Goal: Information Seeking & Learning: Check status

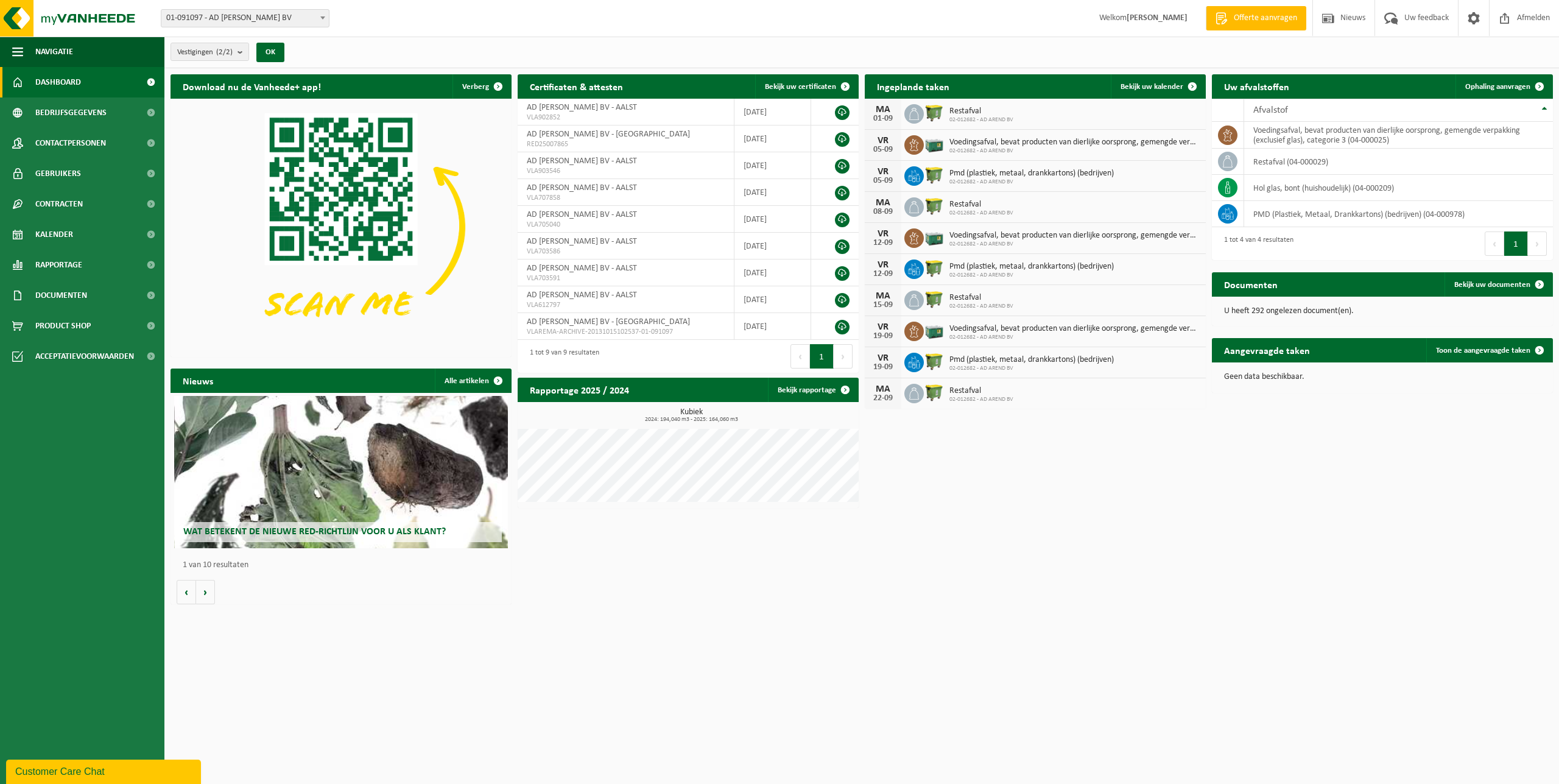
click at [253, 22] on span "01-091097 - AD AREND BV" at bounding box center [245, 19] width 168 height 17
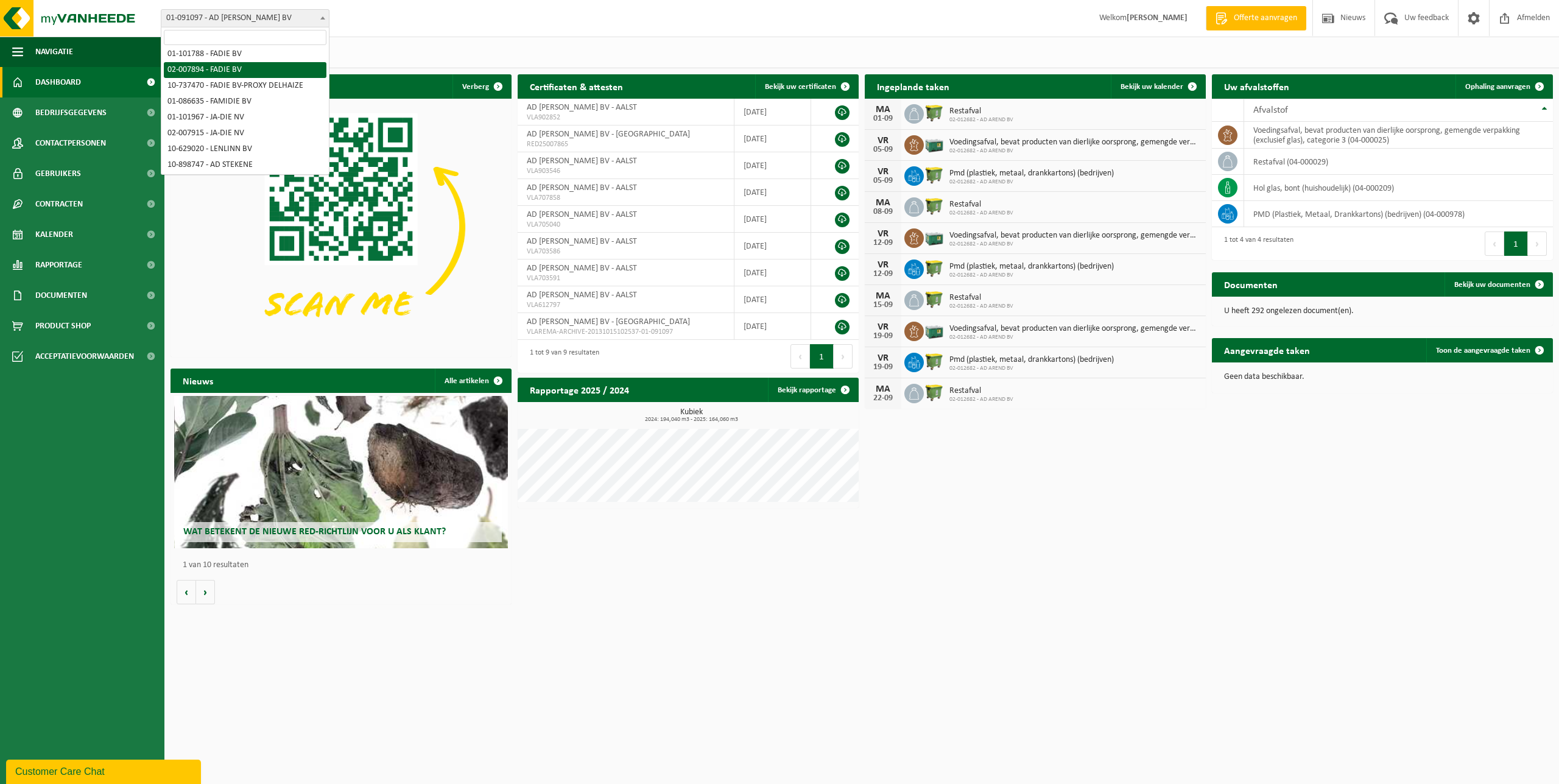
scroll to position [228, 0]
select select "866"
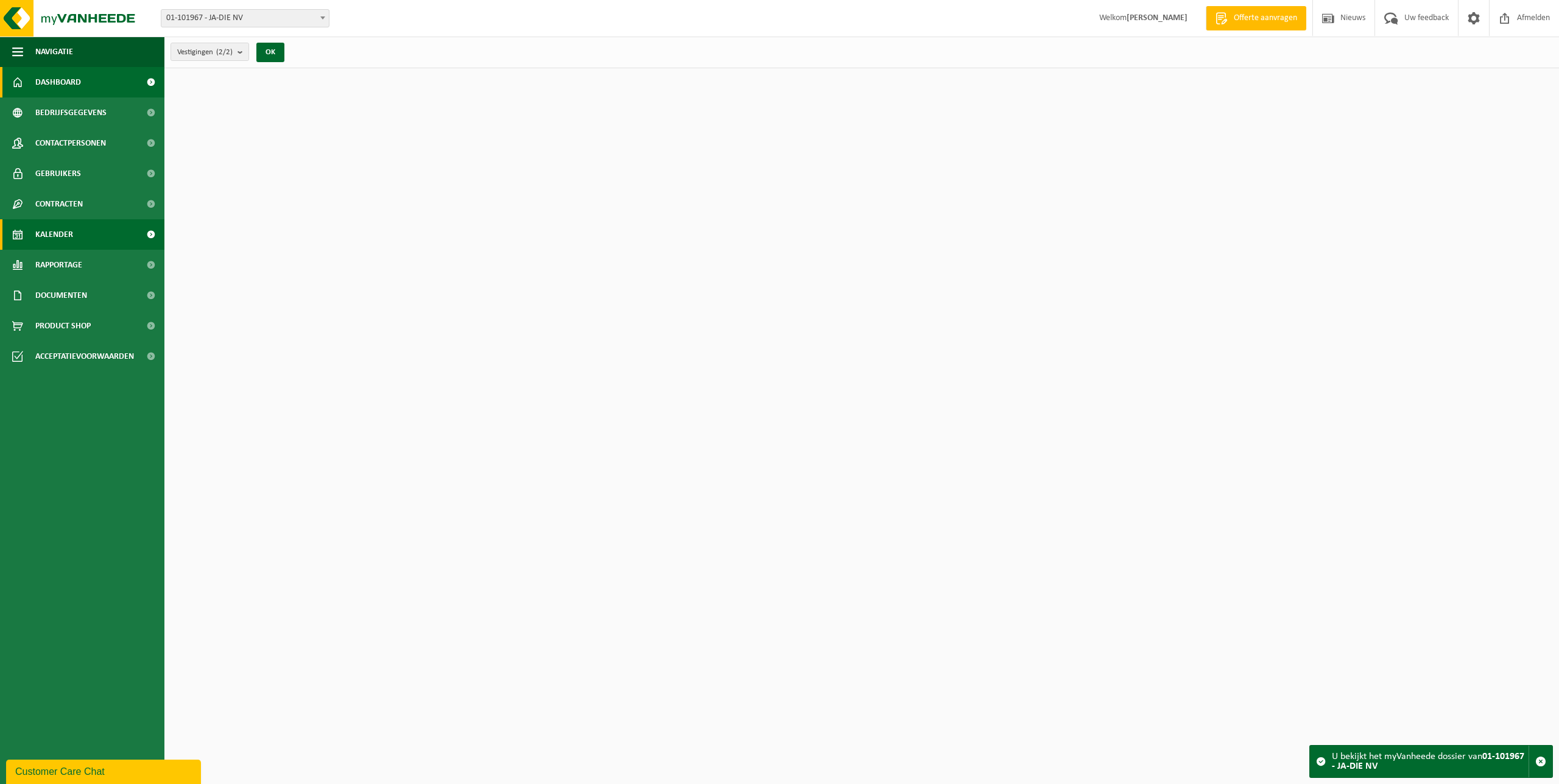
click at [67, 242] on span "Kalender" at bounding box center [54, 234] width 38 height 30
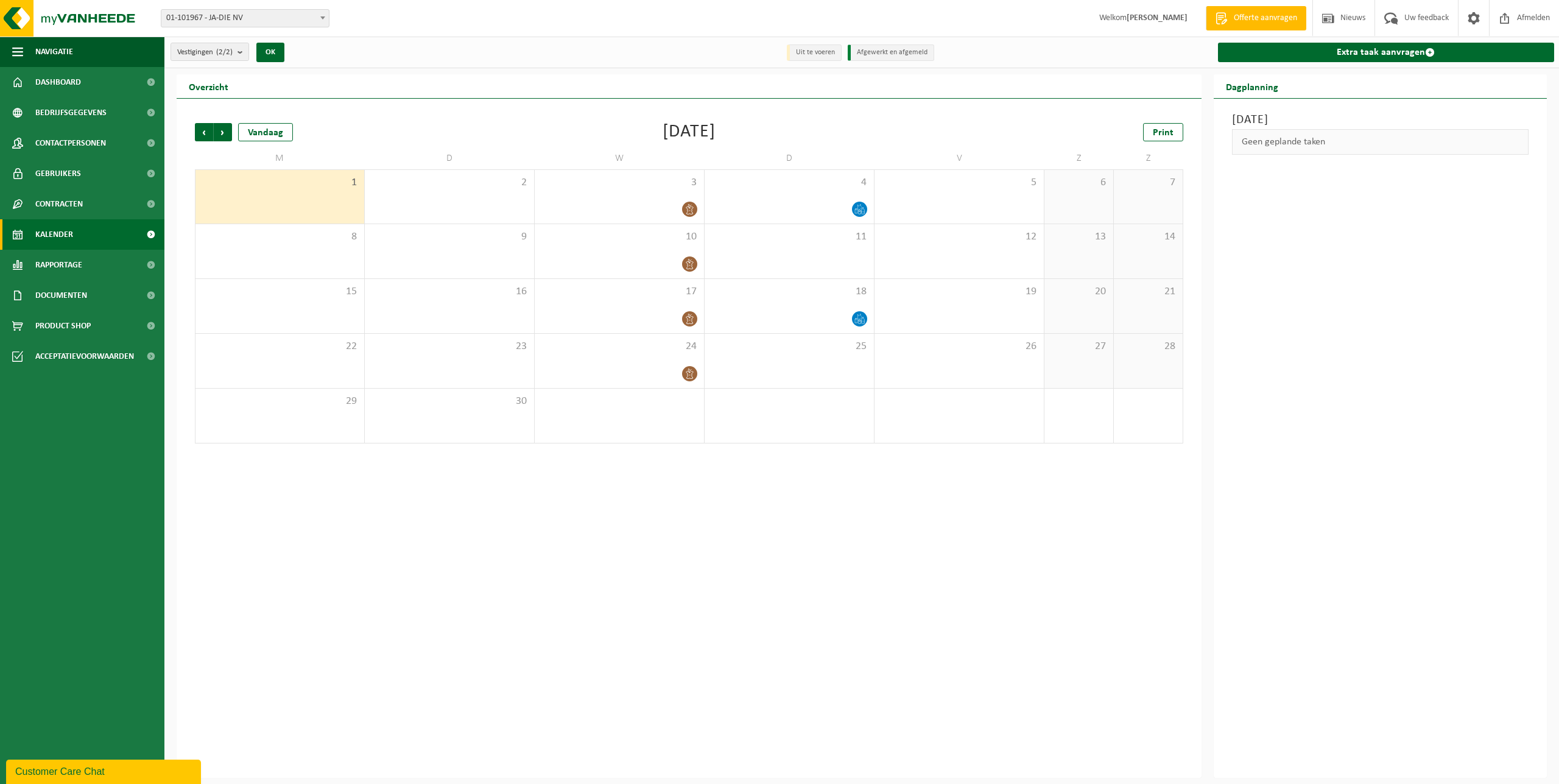
click at [80, 235] on link "Kalender" at bounding box center [82, 234] width 165 height 30
click at [203, 133] on span "Vorige" at bounding box center [204, 132] width 19 height 19
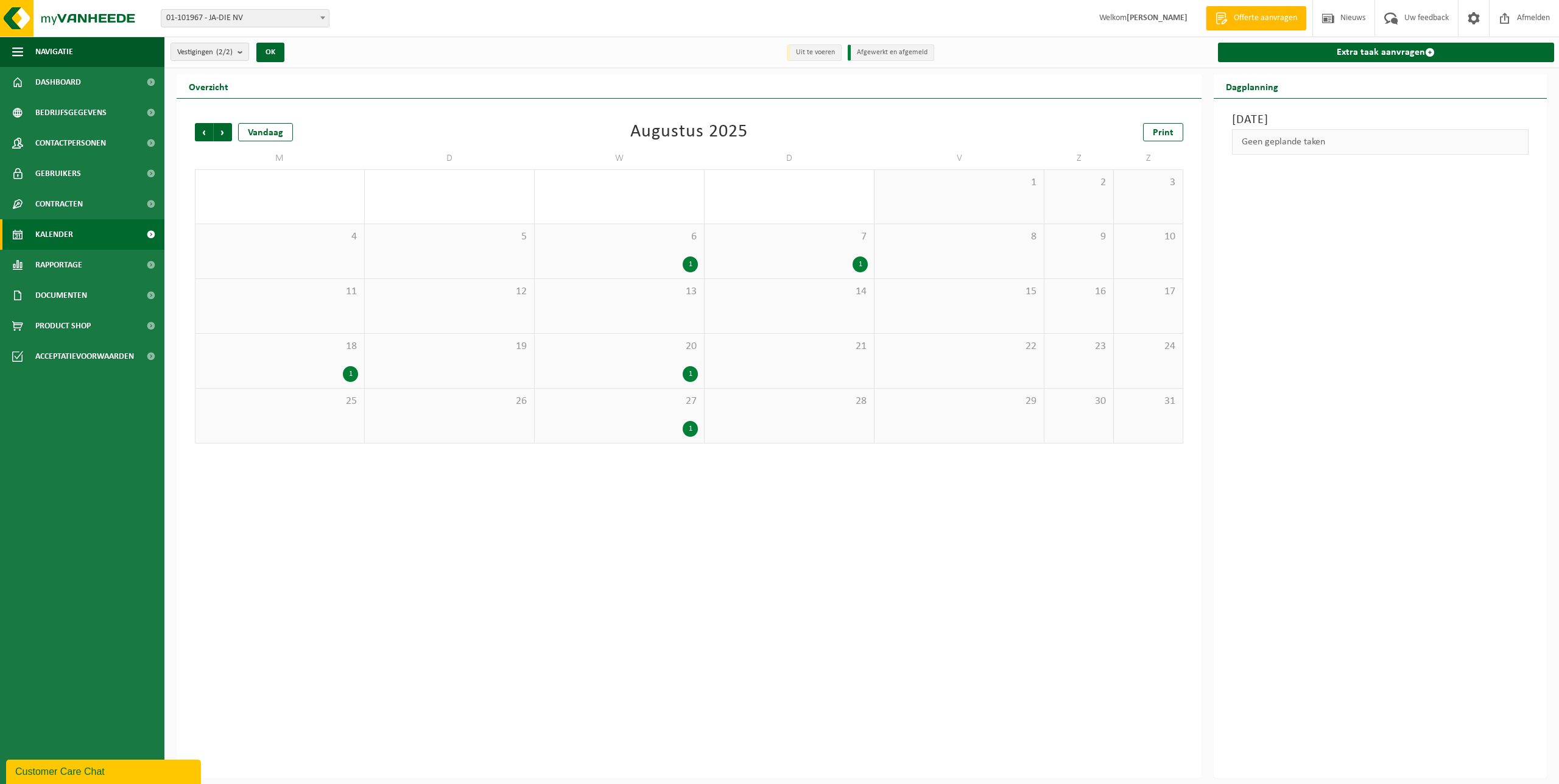
click at [673, 411] on div "27 1" at bounding box center [619, 416] width 169 height 54
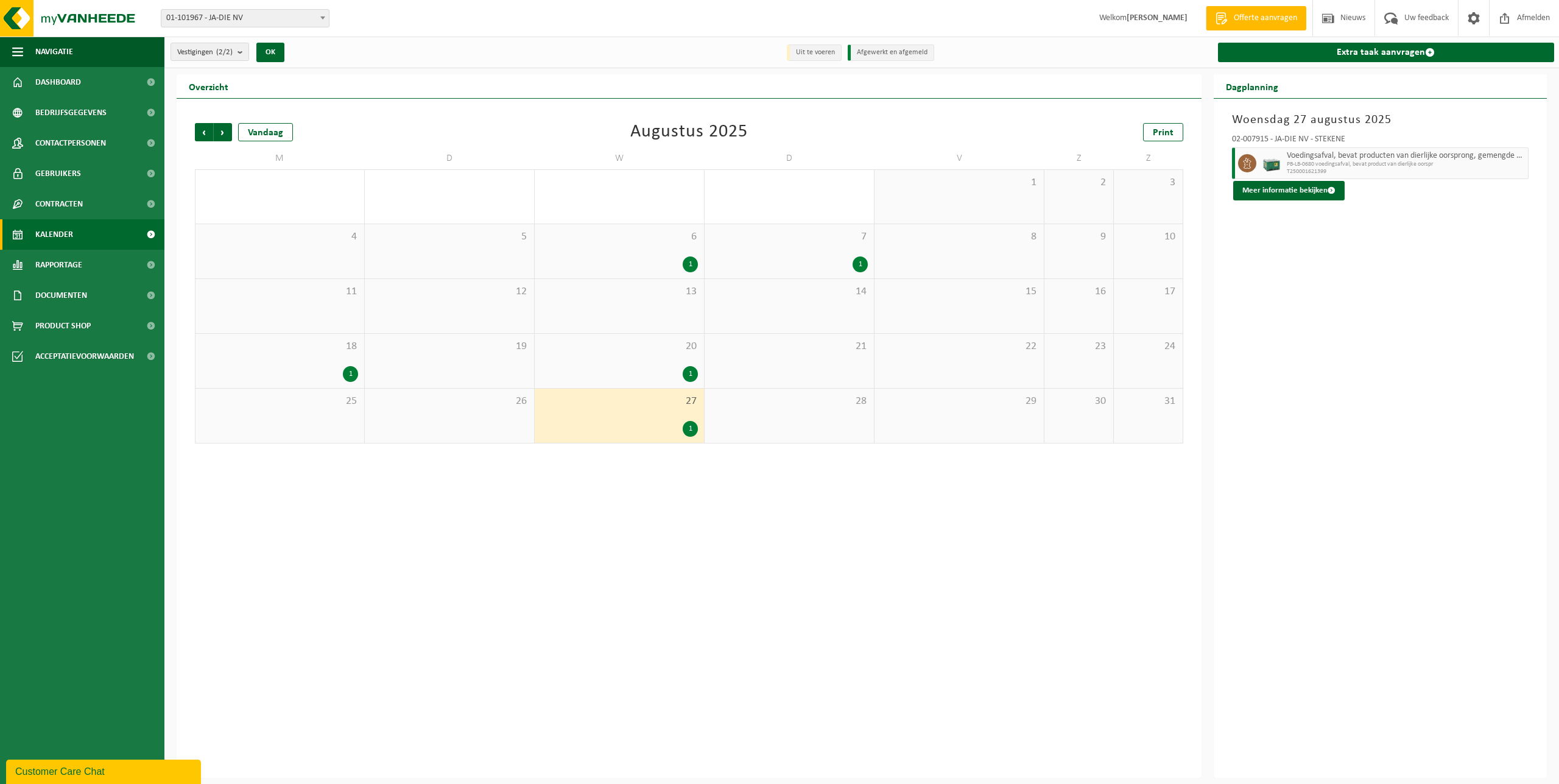
click at [638, 366] on div "1" at bounding box center [619, 373] width 157 height 15
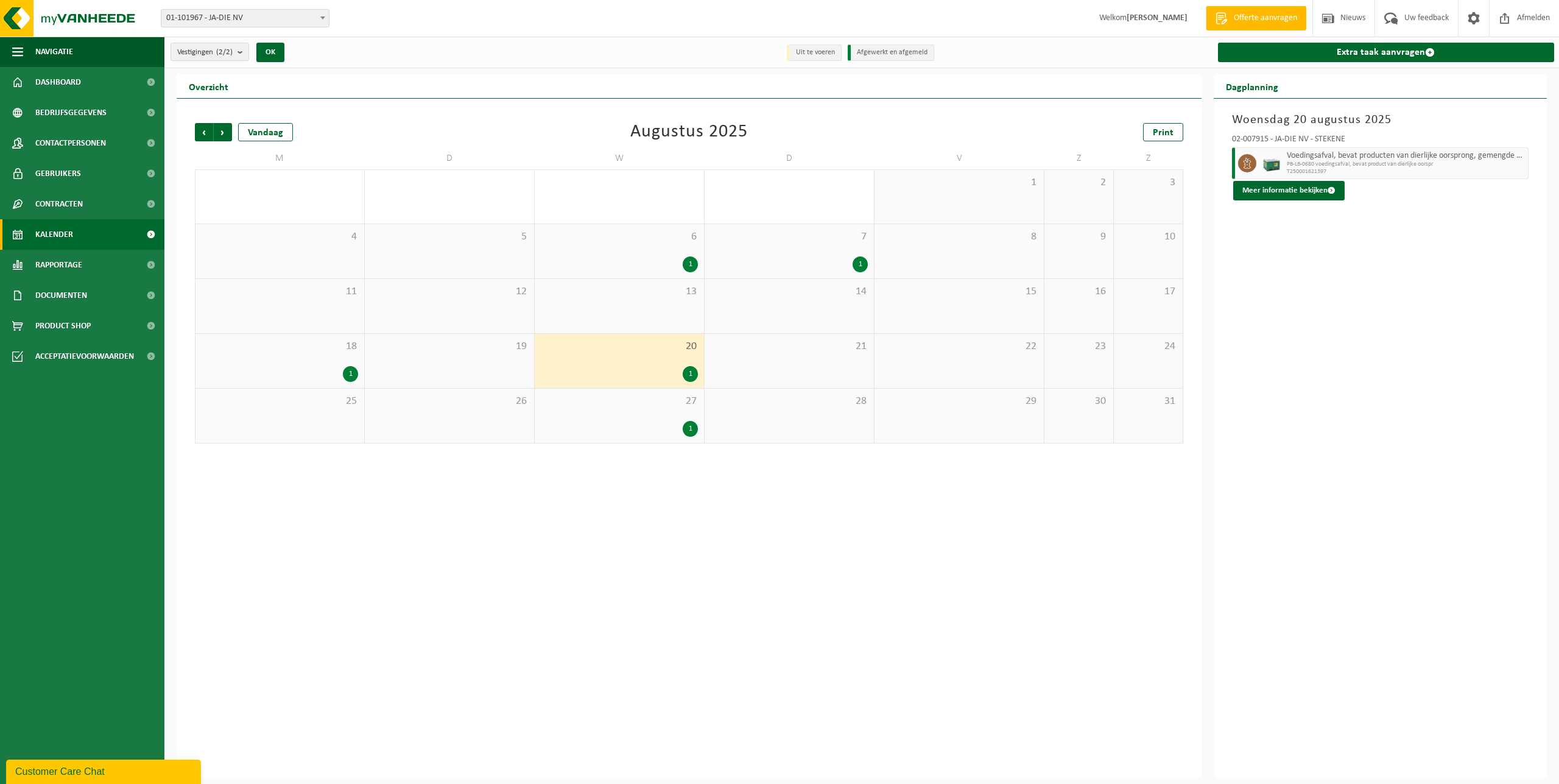
click at [334, 361] on div "18 1" at bounding box center [280, 361] width 169 height 54
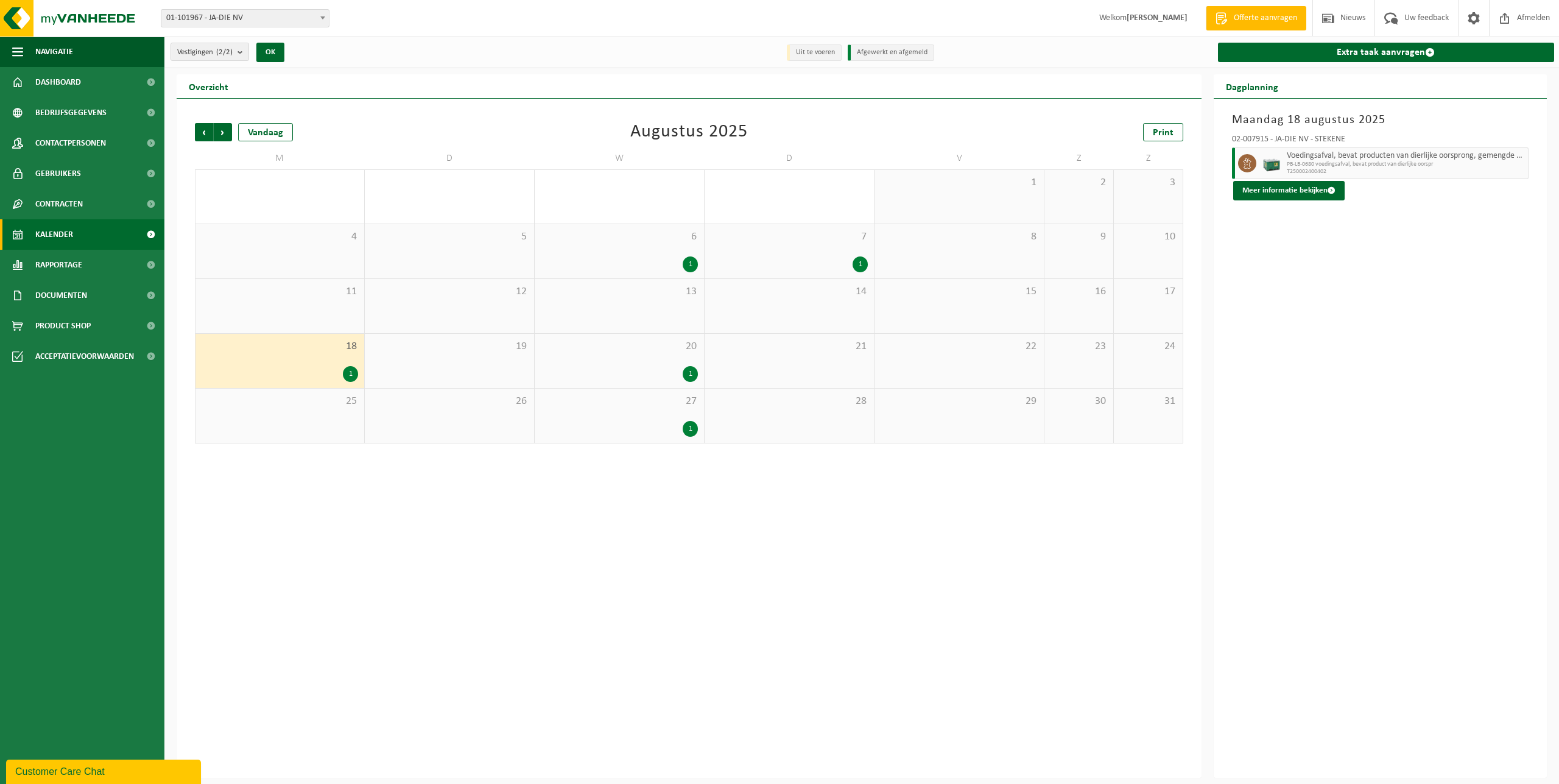
click at [848, 266] on div "1" at bounding box center [789, 264] width 157 height 15
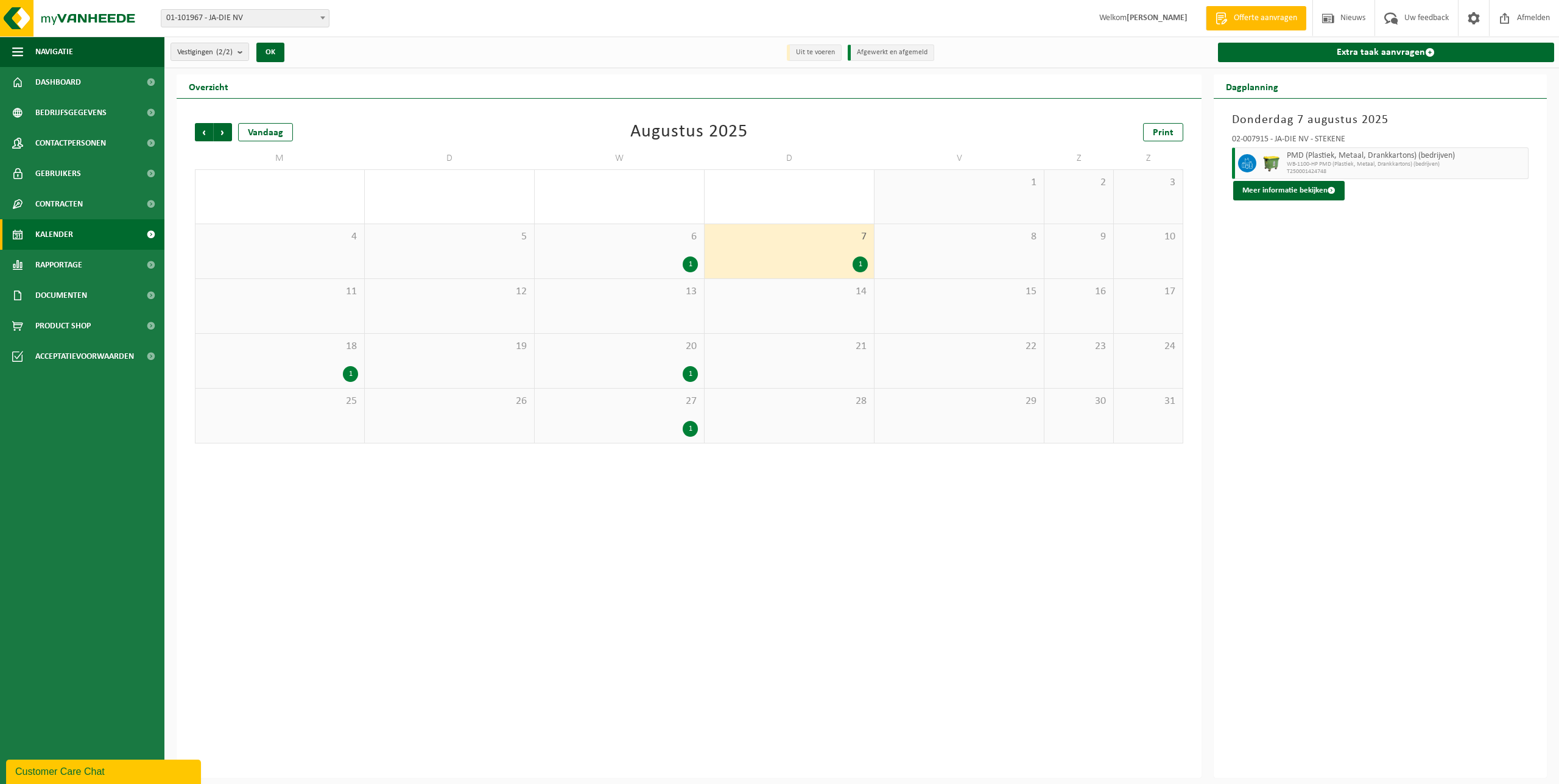
click at [618, 257] on div "1" at bounding box center [619, 264] width 157 height 15
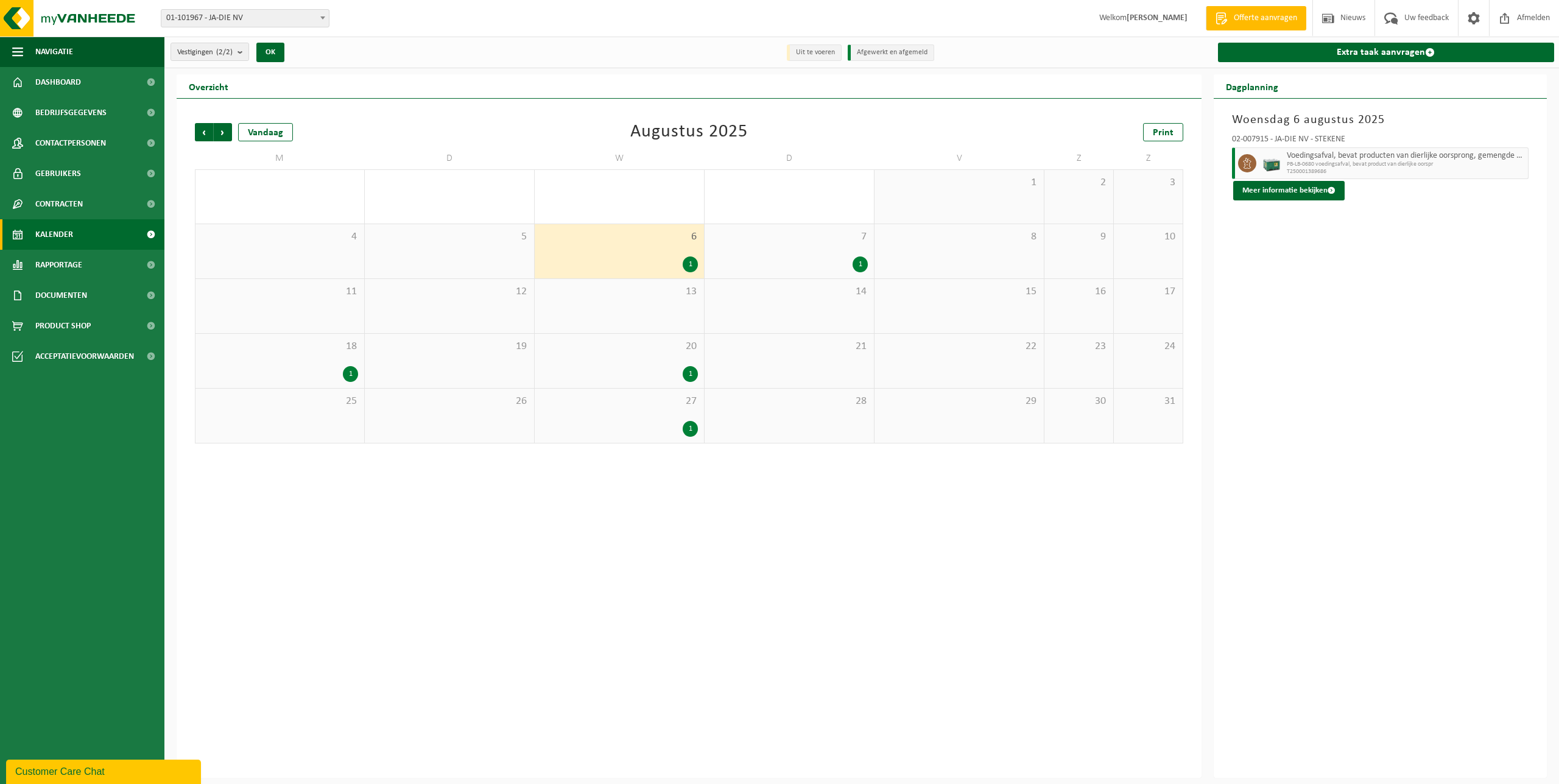
click at [638, 373] on div "1" at bounding box center [619, 373] width 157 height 15
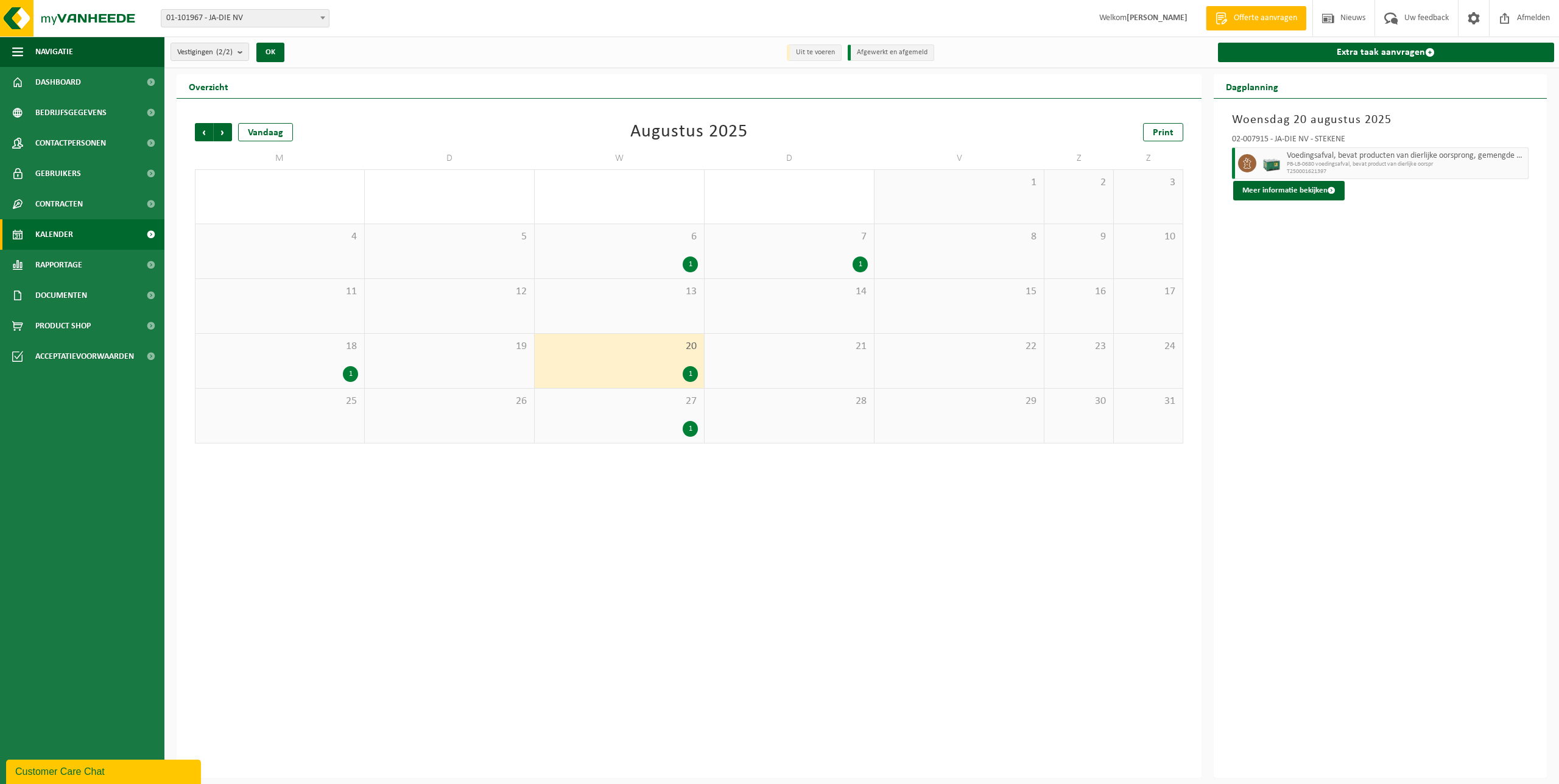
click at [773, 367] on div "21" at bounding box center [789, 361] width 169 height 54
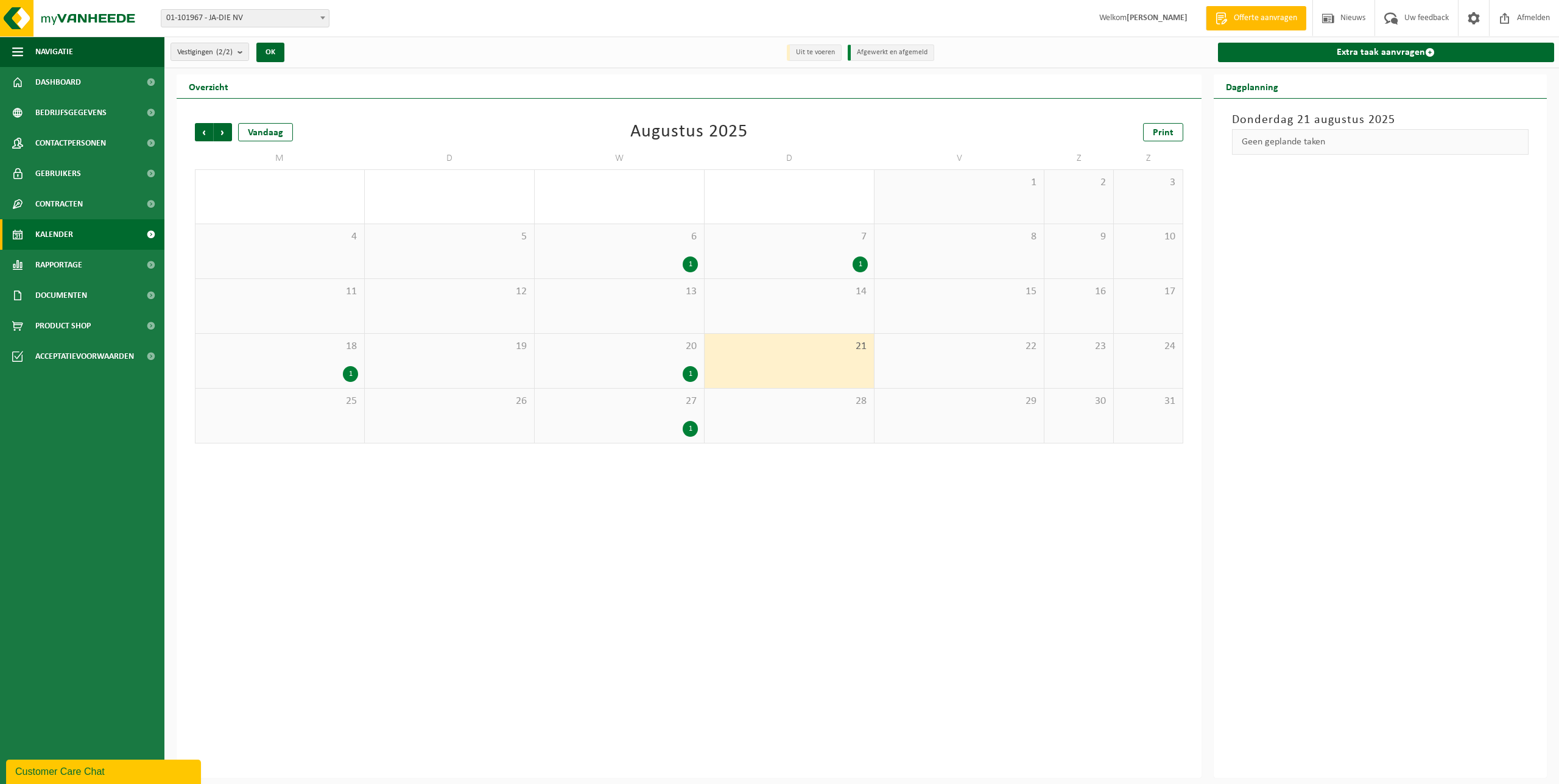
click at [625, 418] on div "27 1" at bounding box center [619, 416] width 169 height 54
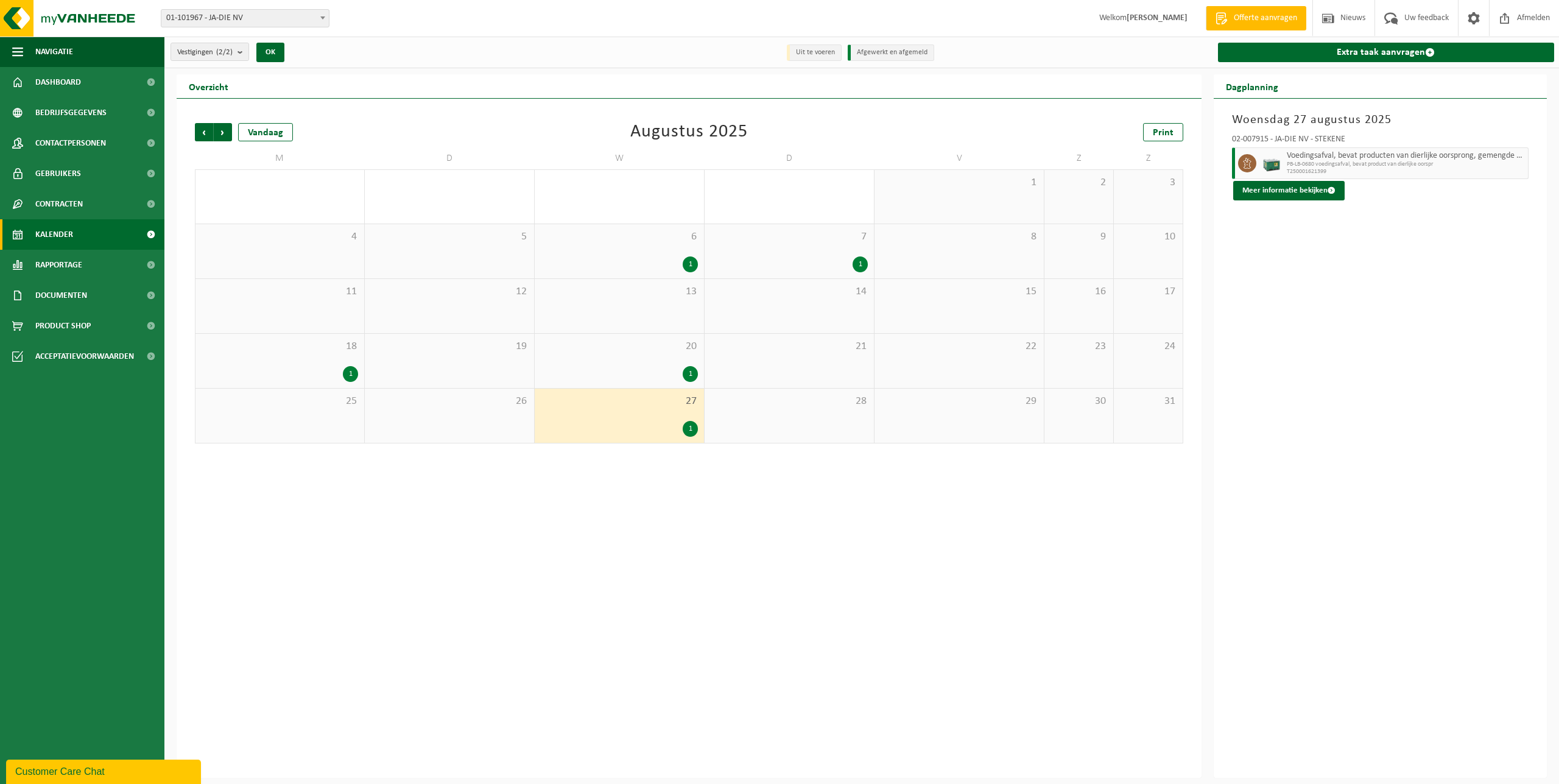
click at [759, 421] on div "28" at bounding box center [789, 416] width 169 height 54
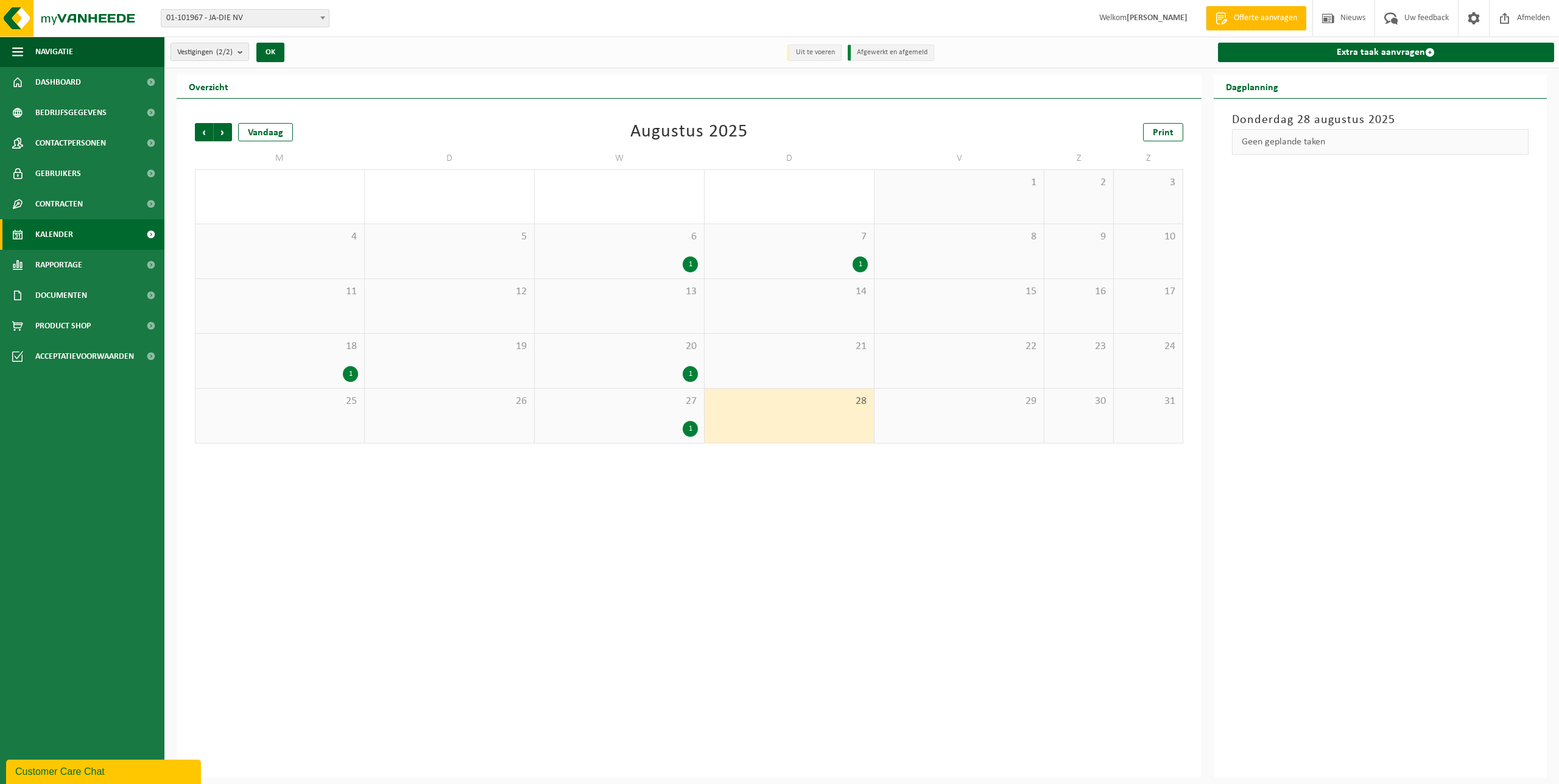
click at [427, 406] on span "26" at bounding box center [449, 401] width 157 height 13
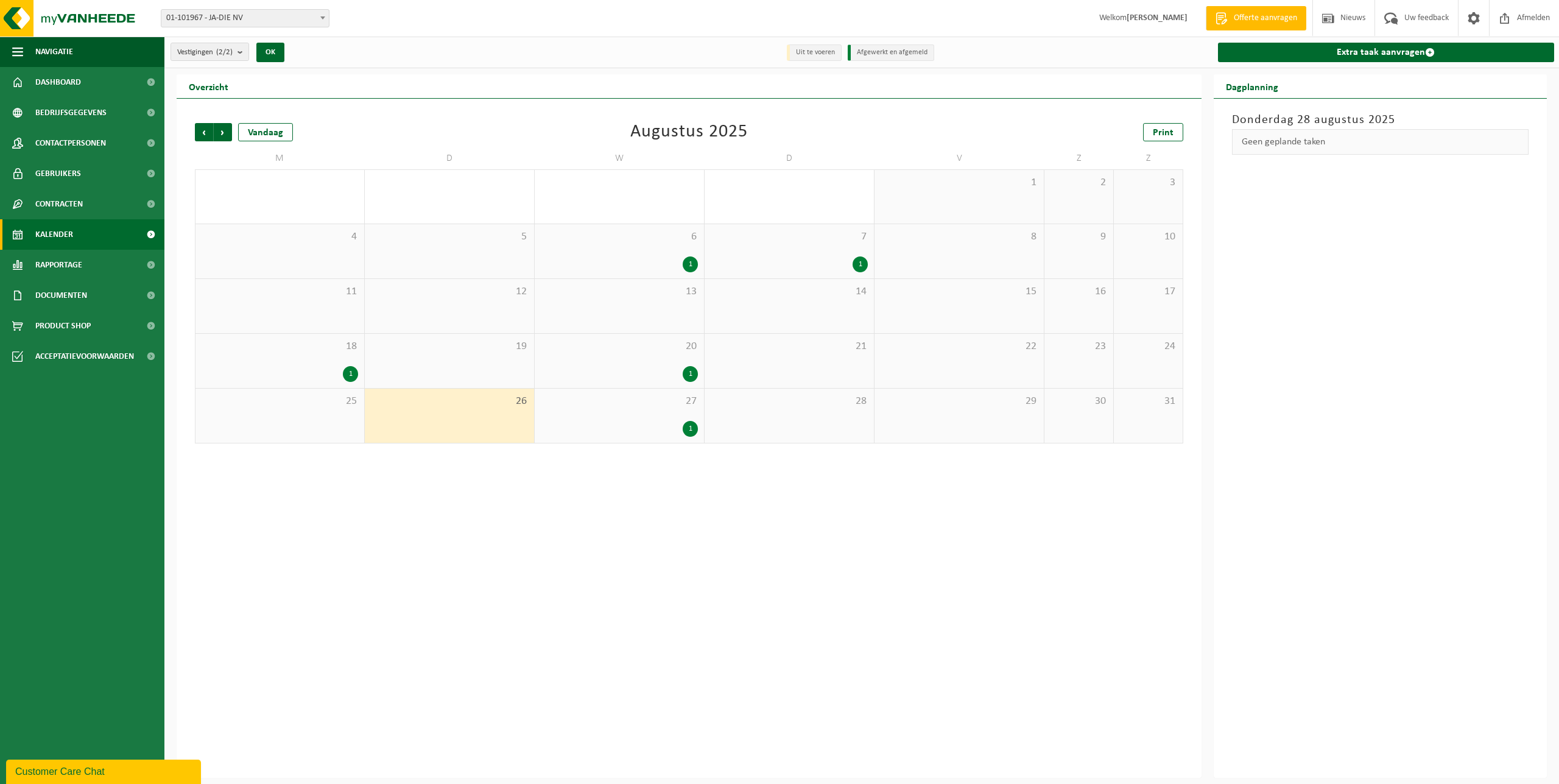
click at [294, 409] on div "25" at bounding box center [280, 416] width 169 height 54
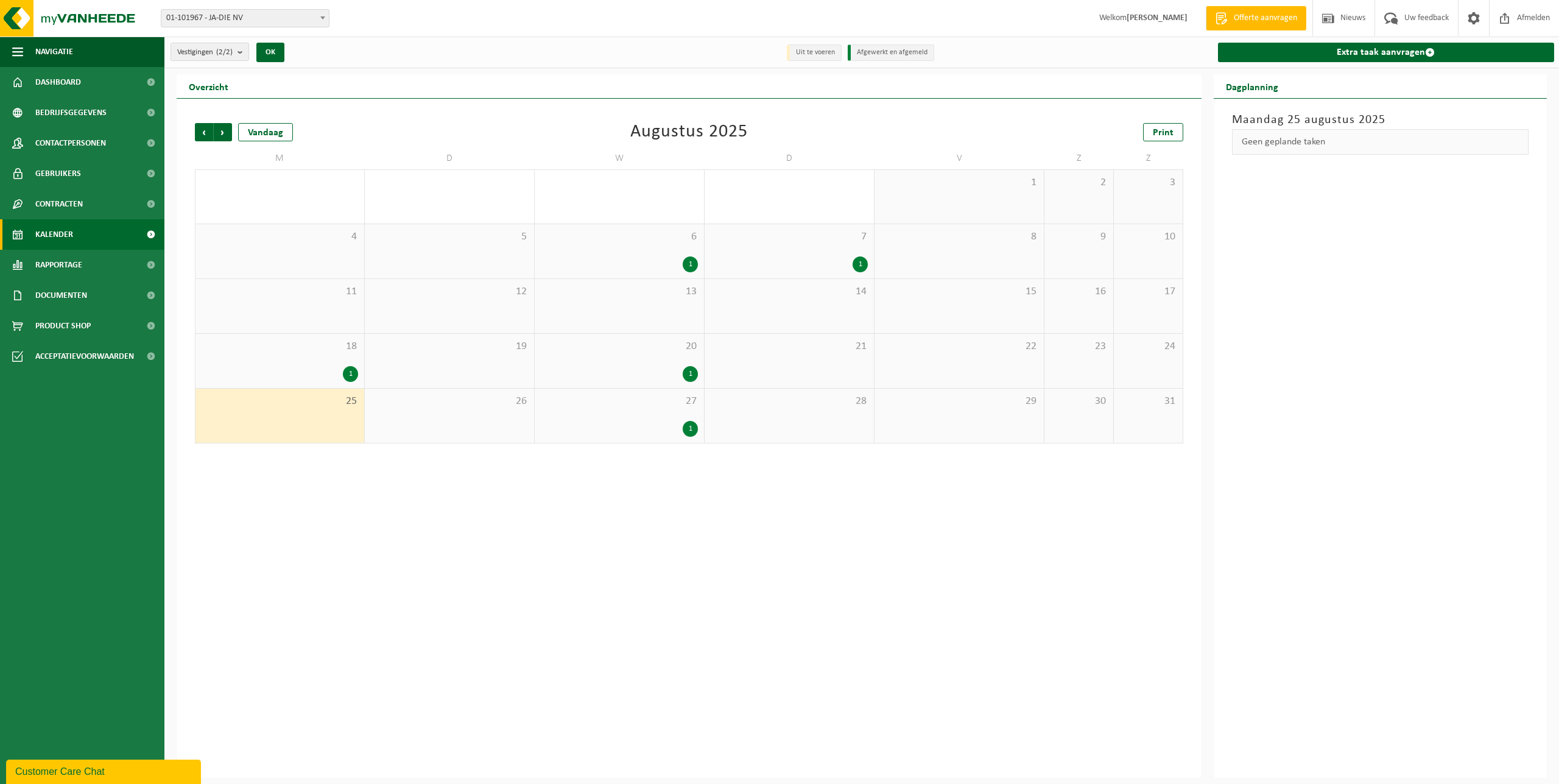
click at [311, 347] on span "18" at bounding box center [280, 346] width 156 height 13
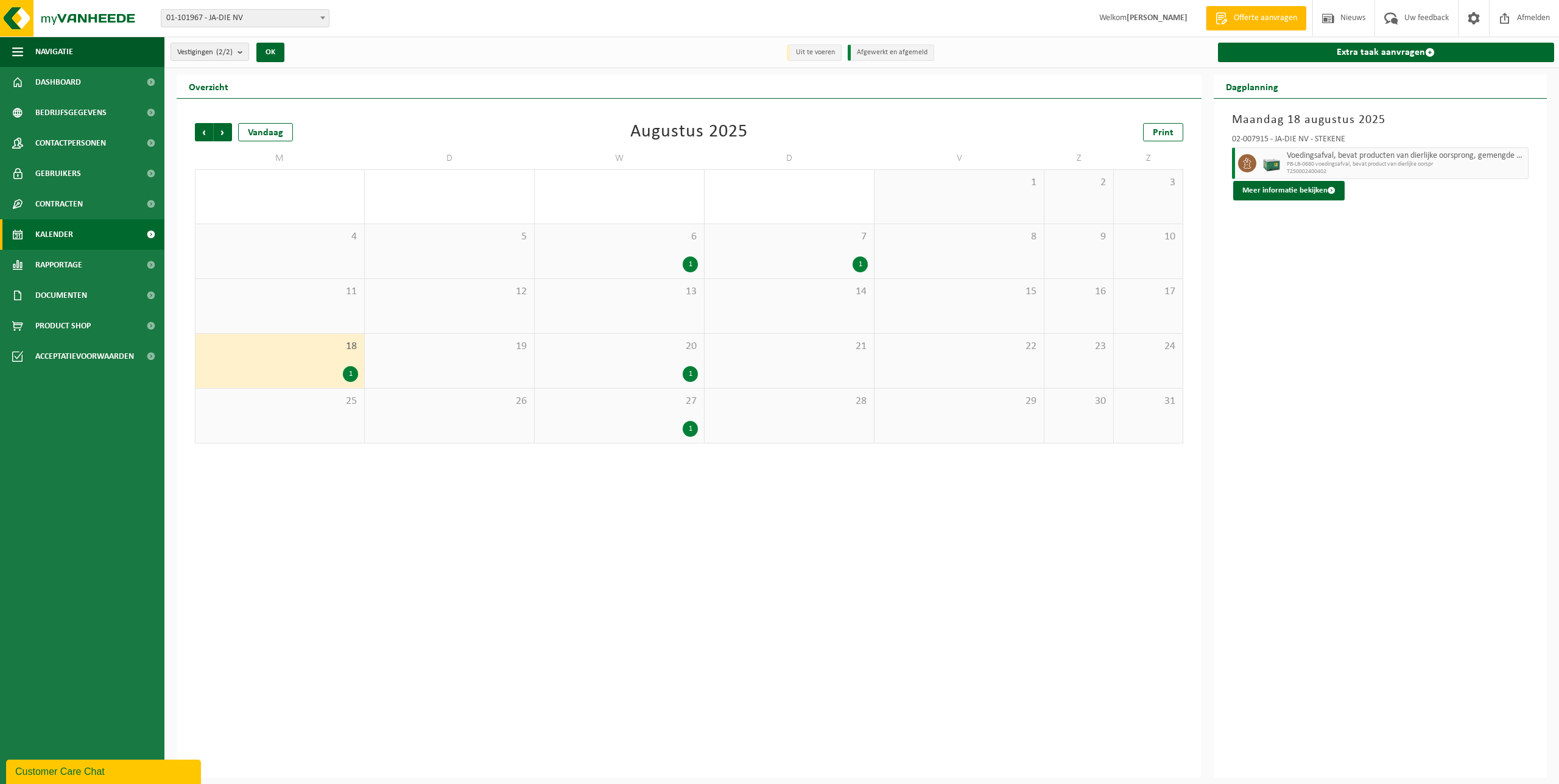
click at [656, 369] on div "1" at bounding box center [619, 373] width 157 height 15
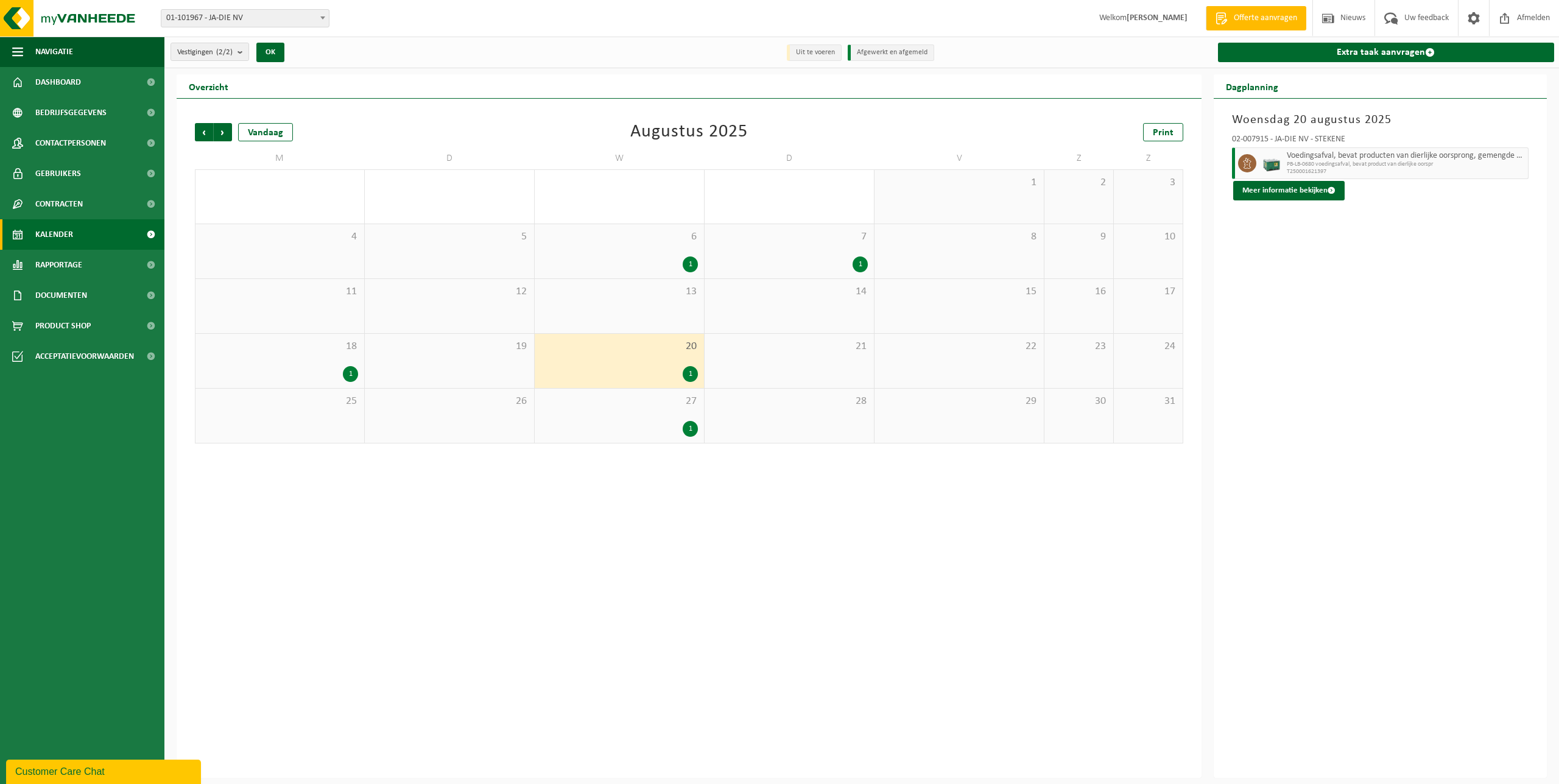
click at [814, 370] on div "21" at bounding box center [789, 361] width 169 height 54
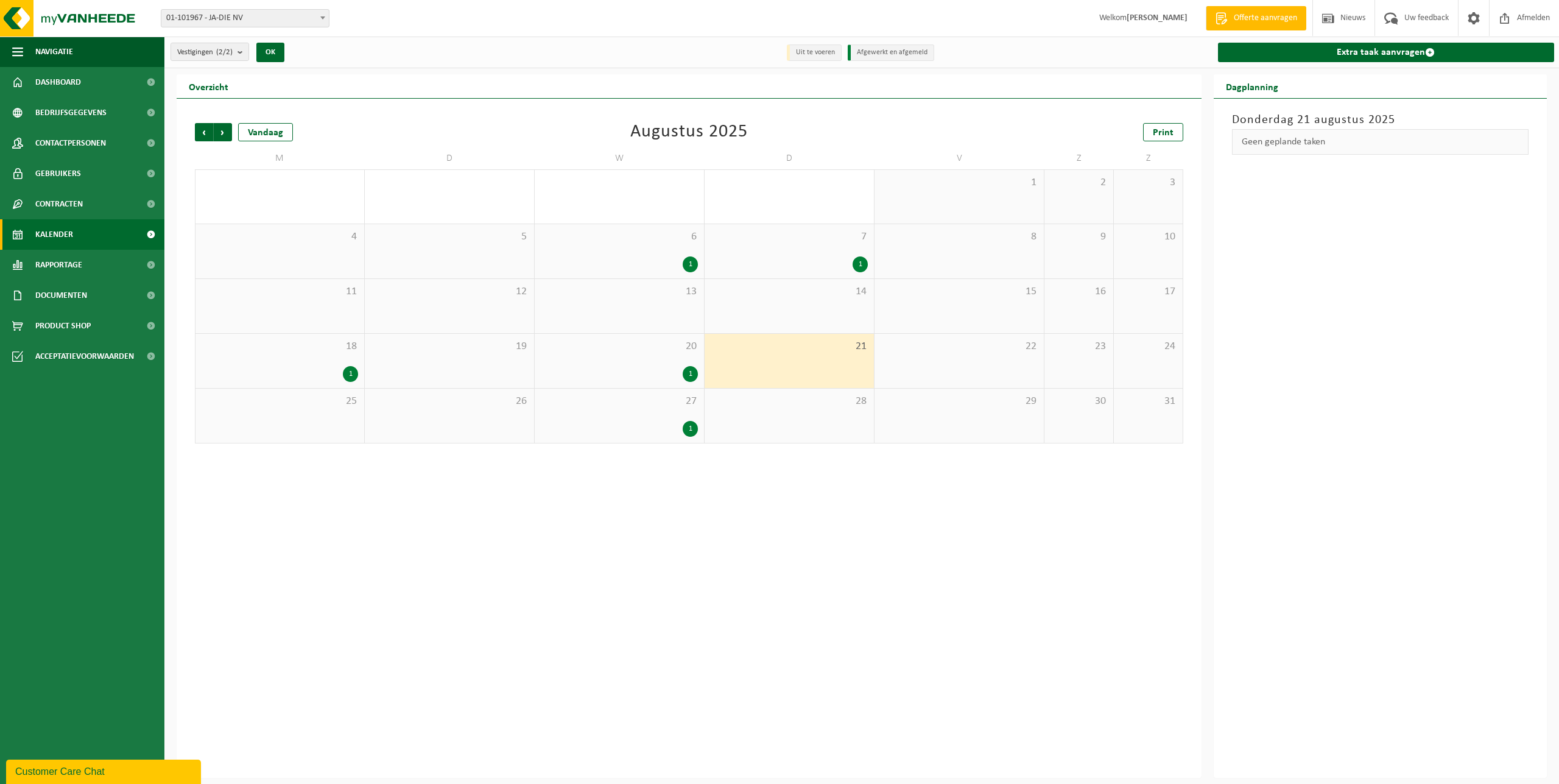
click at [785, 242] on span "7" at bounding box center [789, 237] width 157 height 13
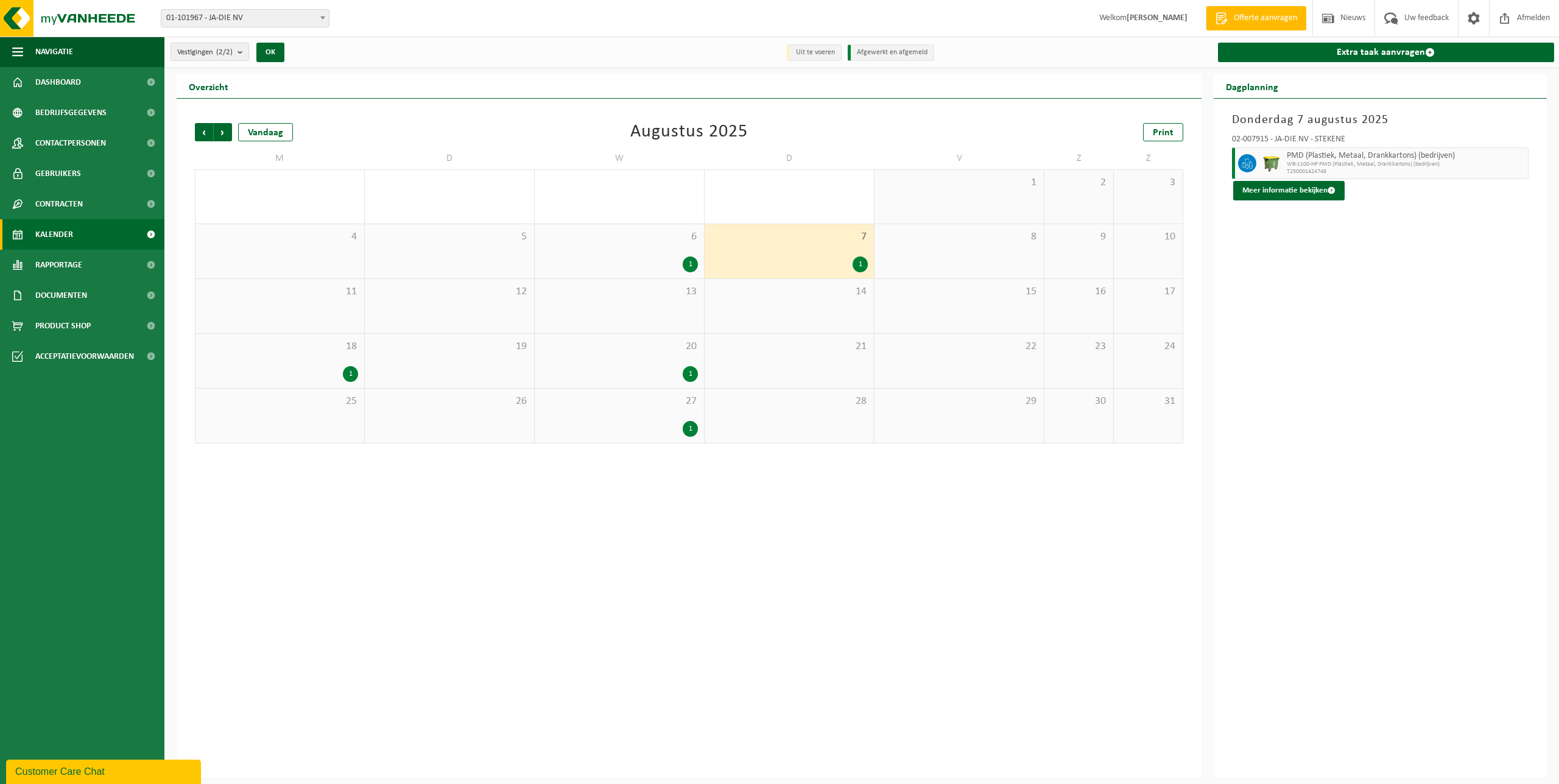
click at [820, 360] on div "21" at bounding box center [789, 361] width 169 height 54
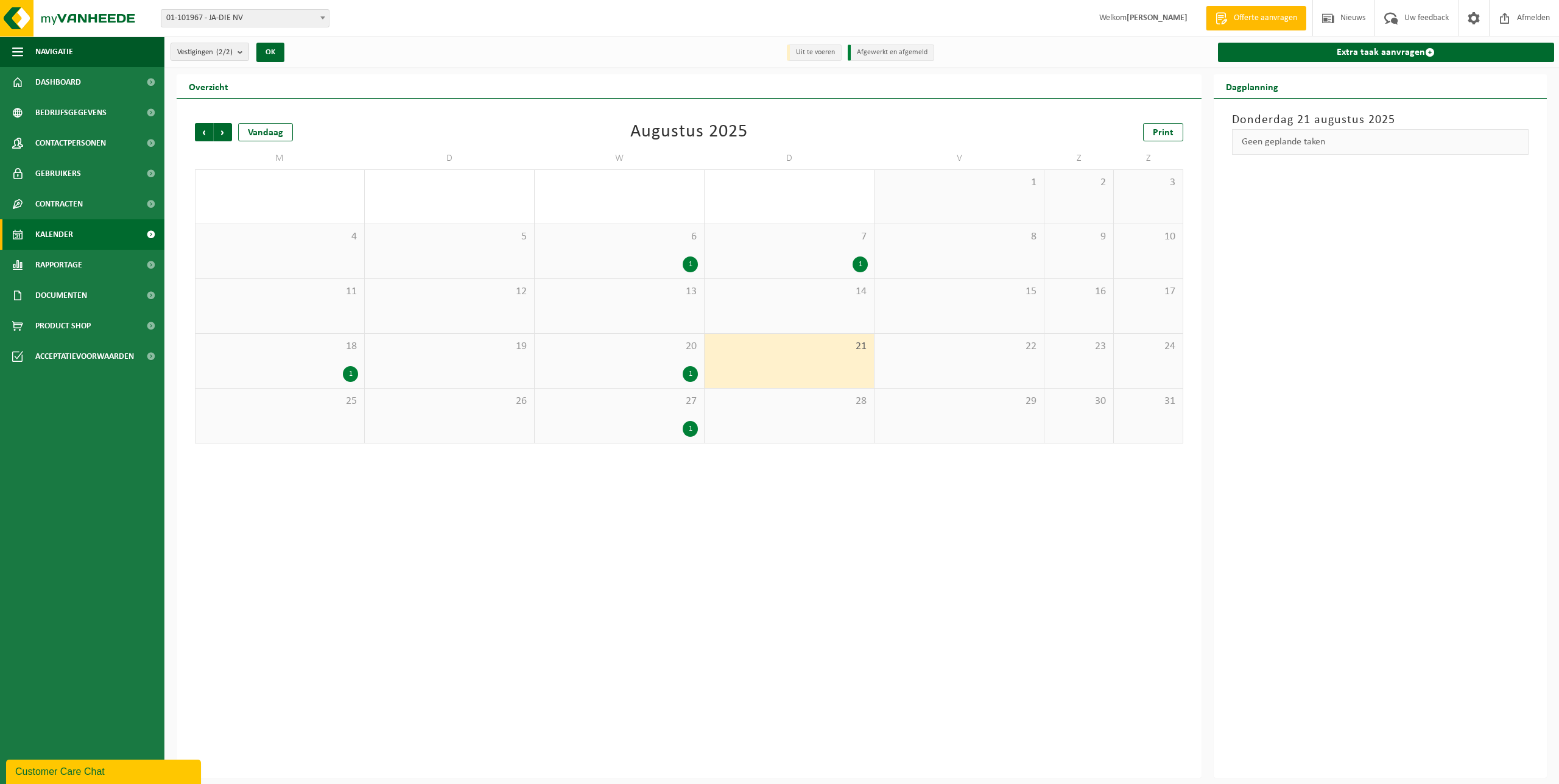
click at [630, 420] on div "27 1" at bounding box center [619, 416] width 169 height 54
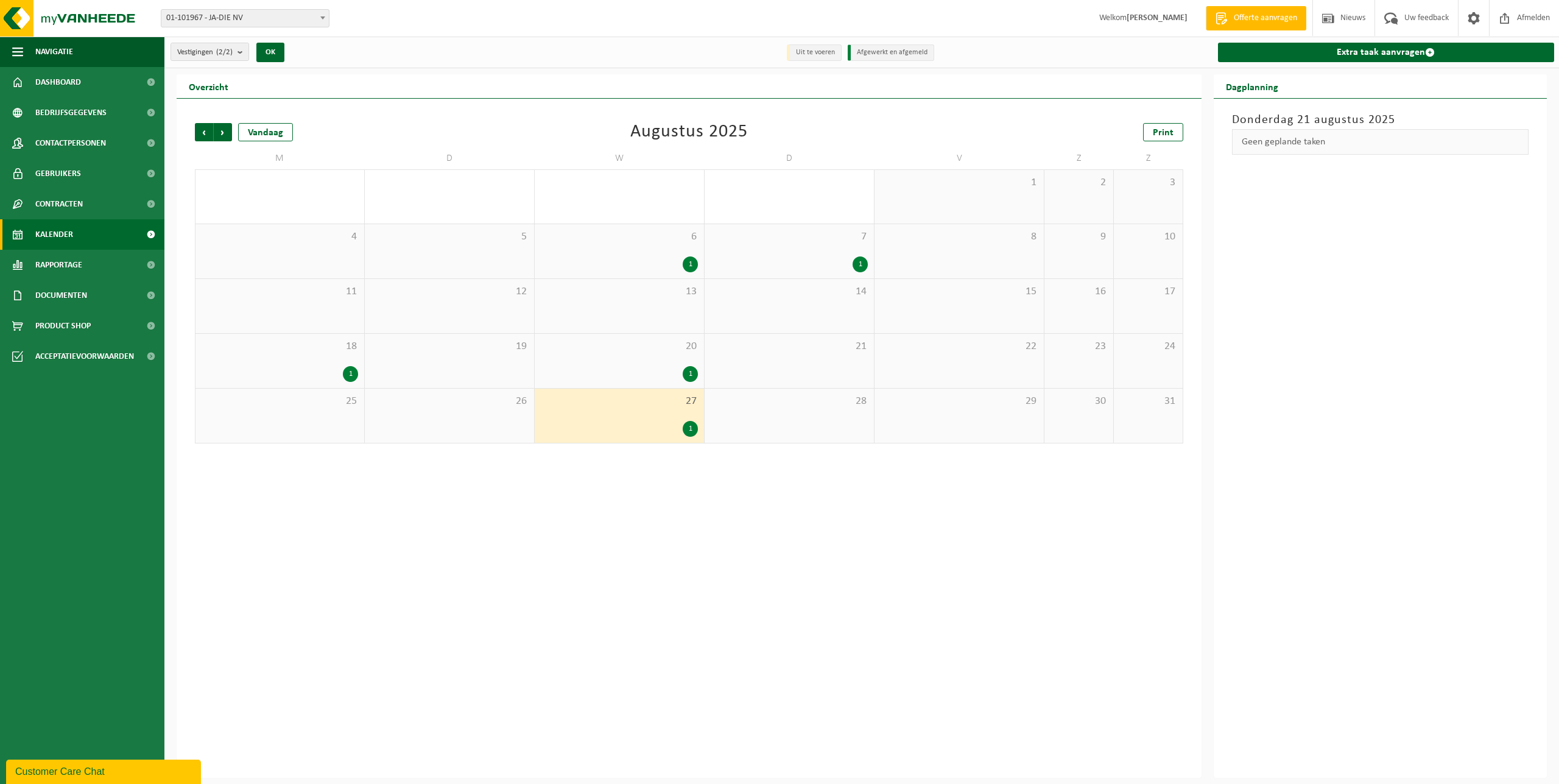
click at [773, 420] on div "28" at bounding box center [789, 416] width 169 height 54
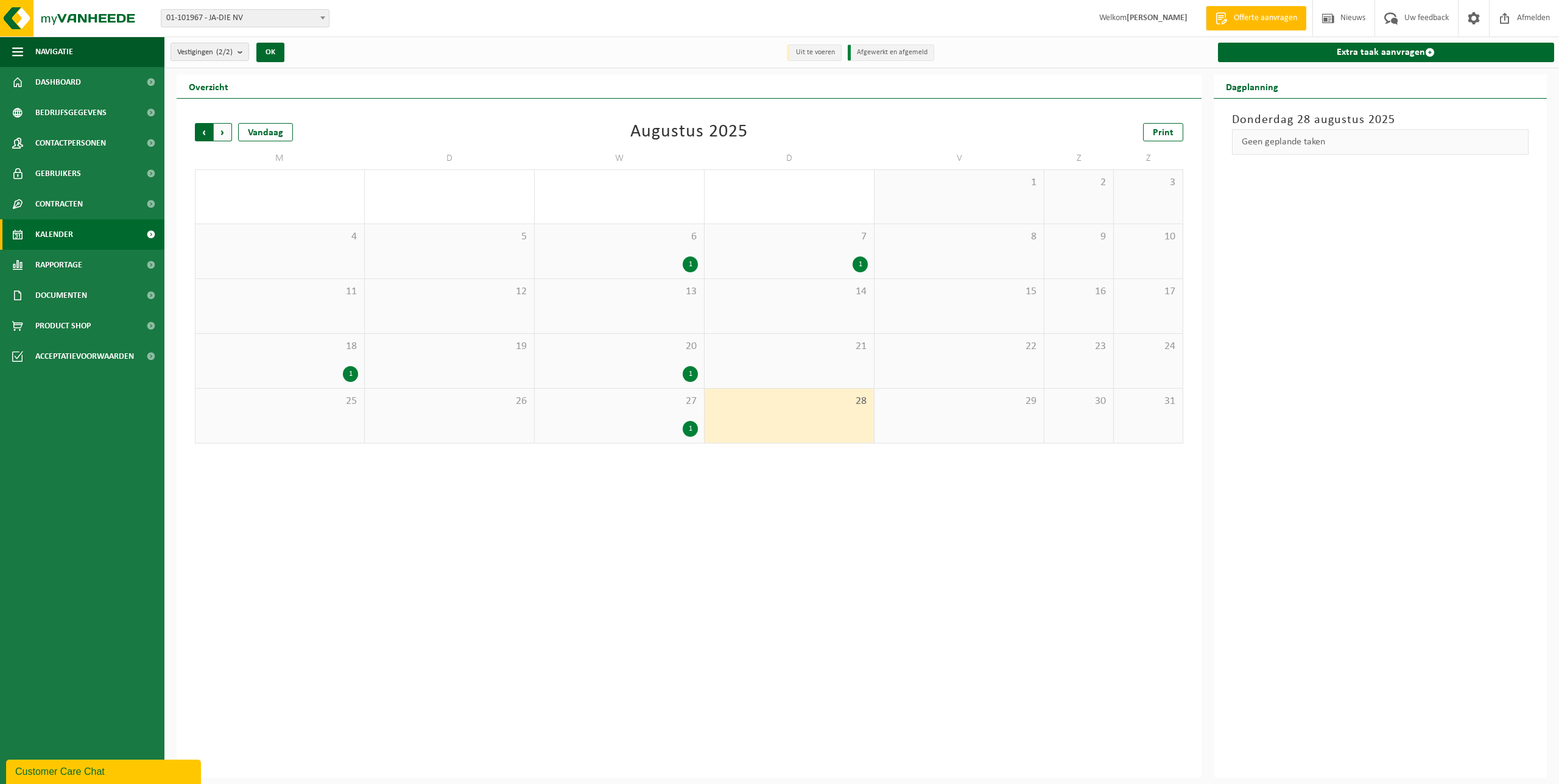
click at [222, 131] on span "Volgende" at bounding box center [223, 132] width 19 height 19
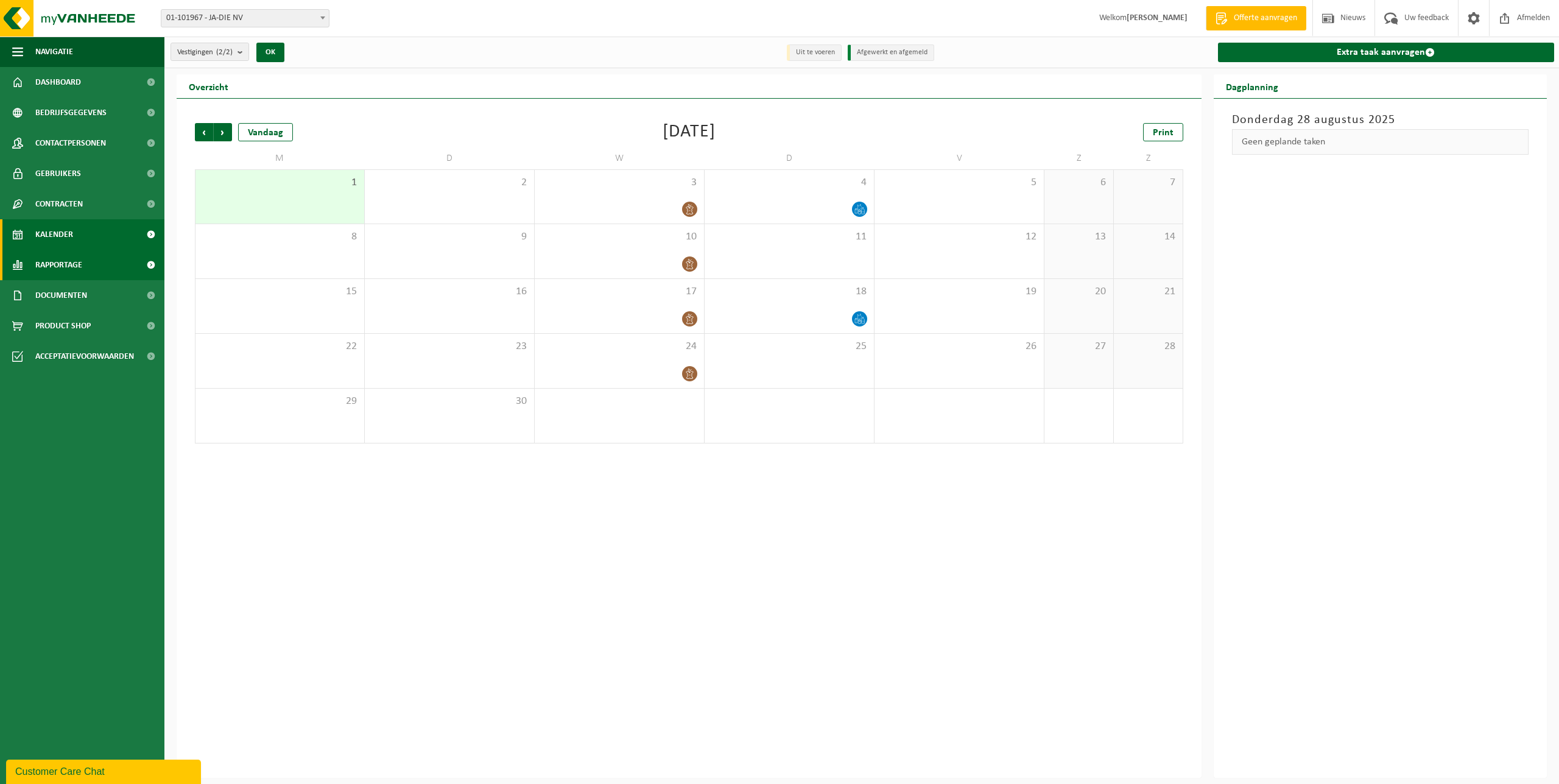
click at [82, 268] on span "Rapportage" at bounding box center [59, 264] width 47 height 30
click at [67, 319] on span "In lijstvorm" at bounding box center [58, 322] width 43 height 23
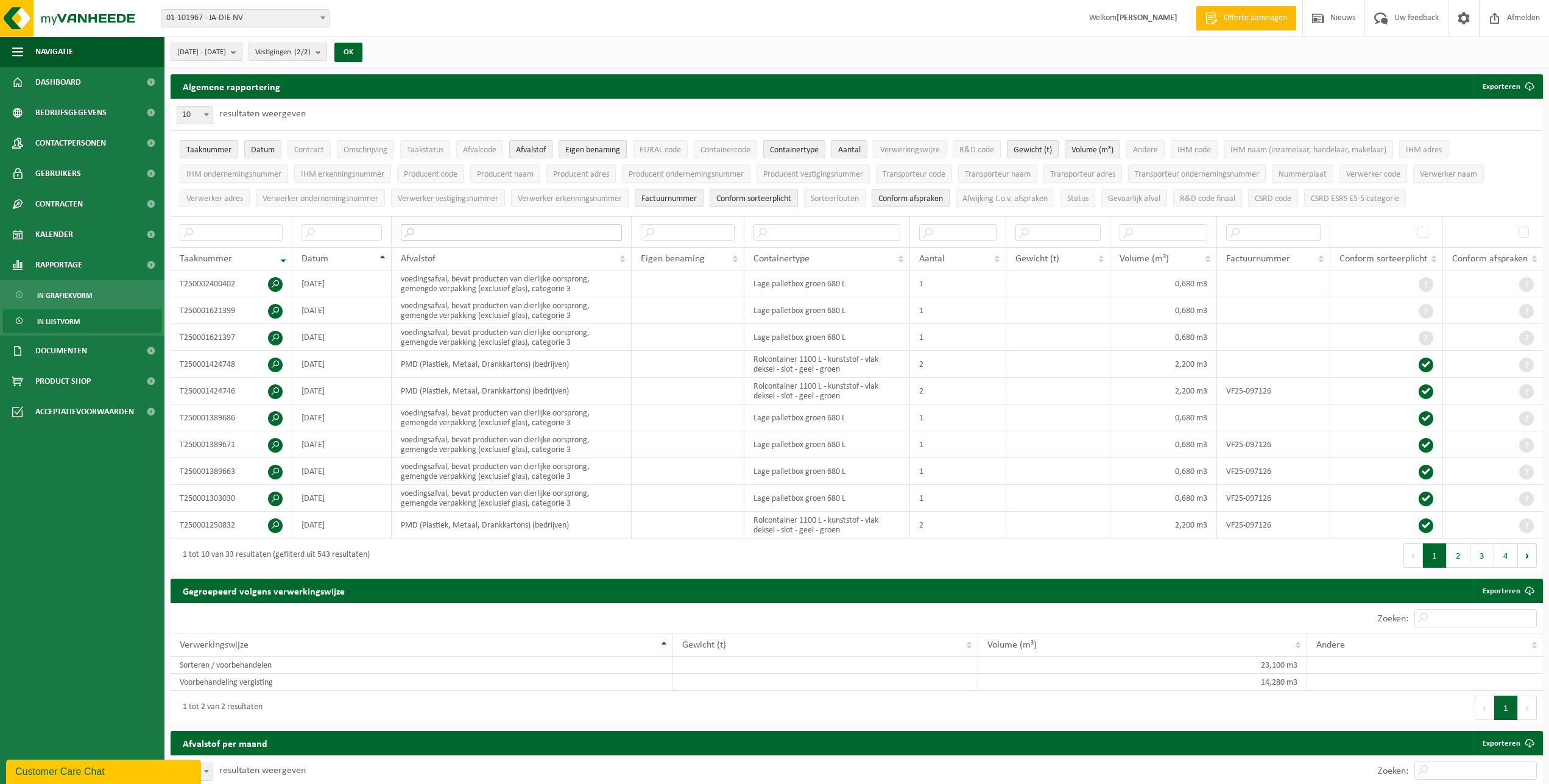
click at [479, 224] on input "text" at bounding box center [510, 232] width 220 height 16
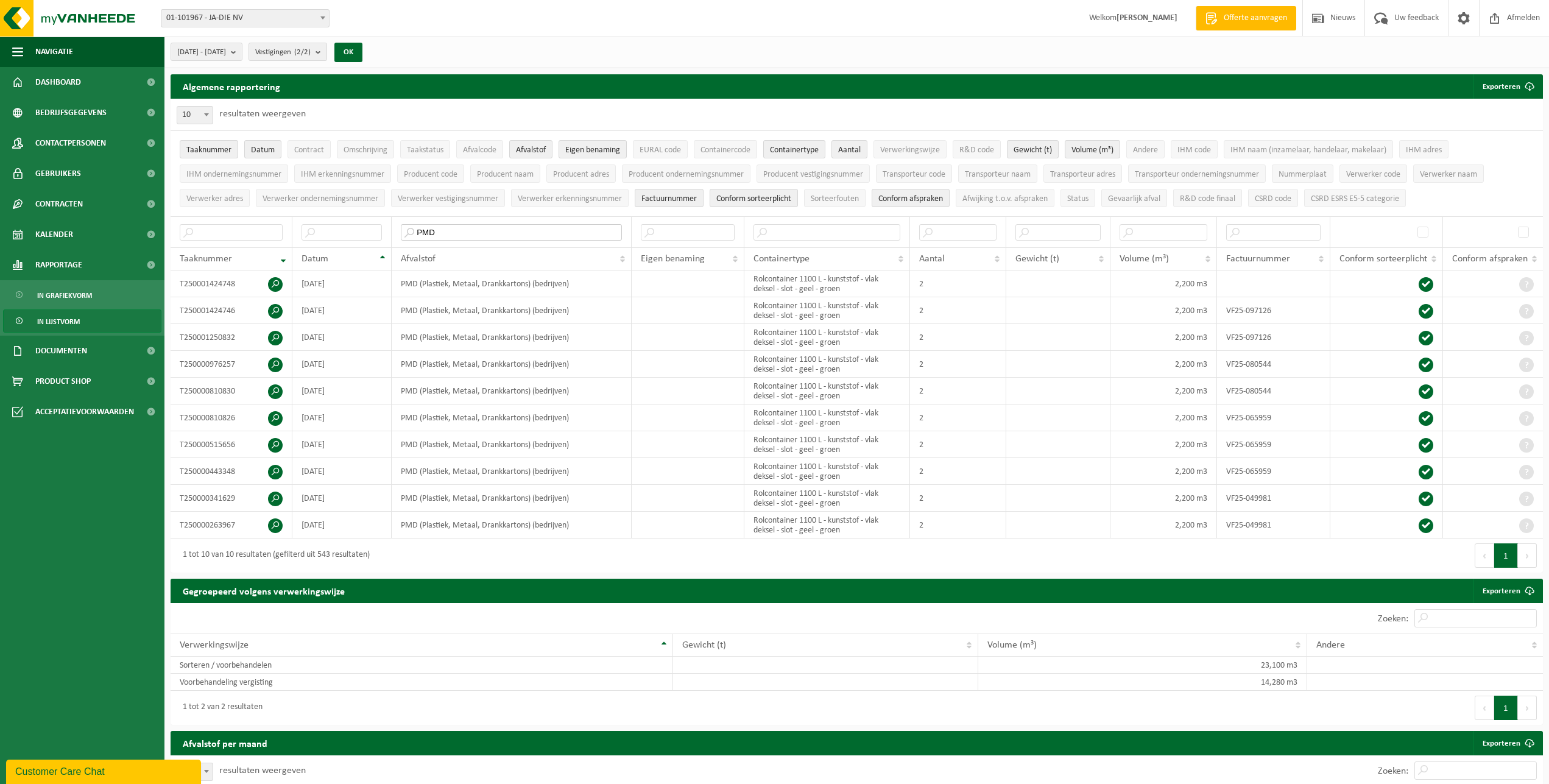
type input "PMD"
click at [63, 230] on span "Kalender" at bounding box center [54, 234] width 38 height 30
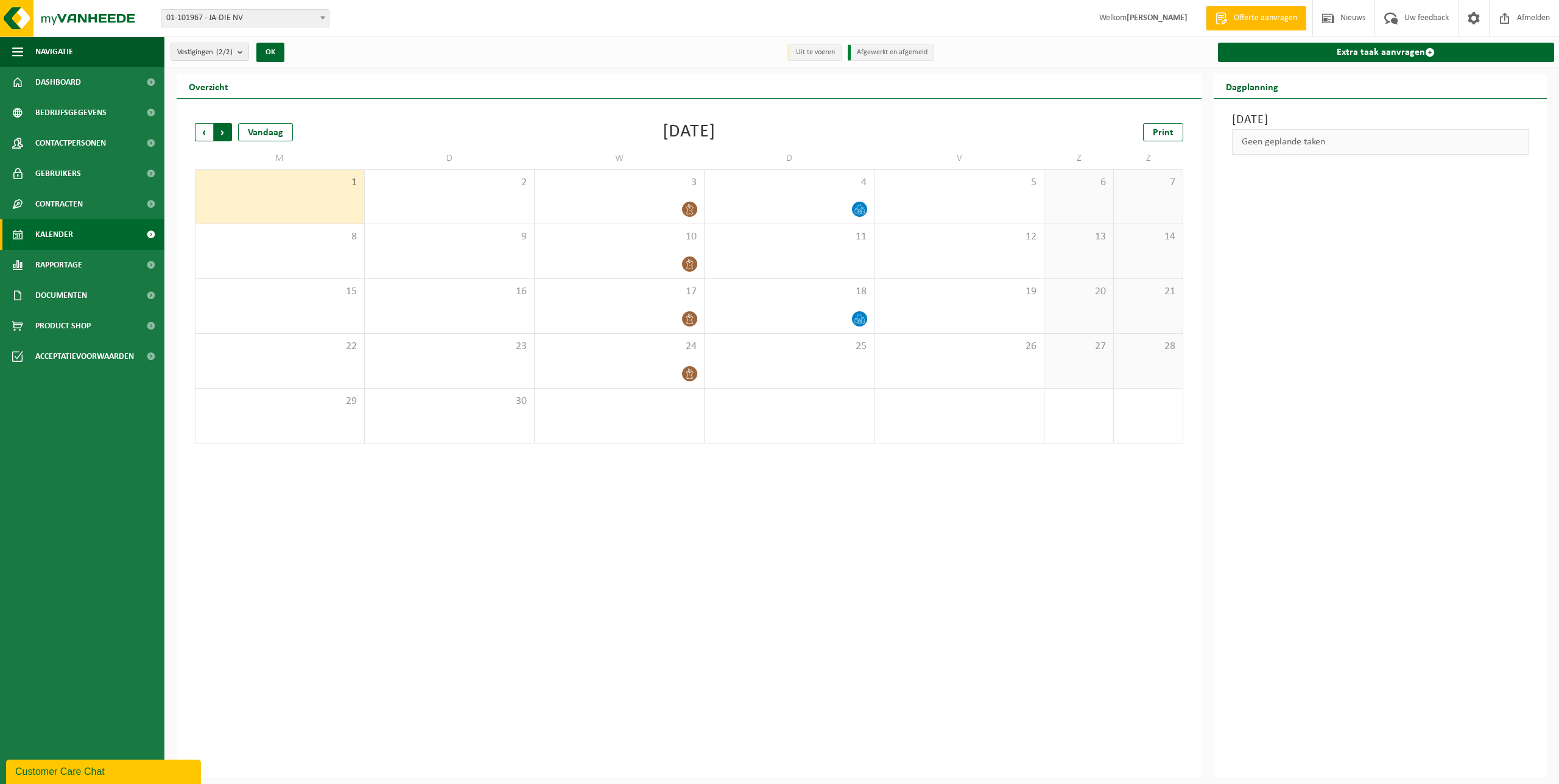
click at [200, 134] on span "Vorige" at bounding box center [204, 132] width 19 height 19
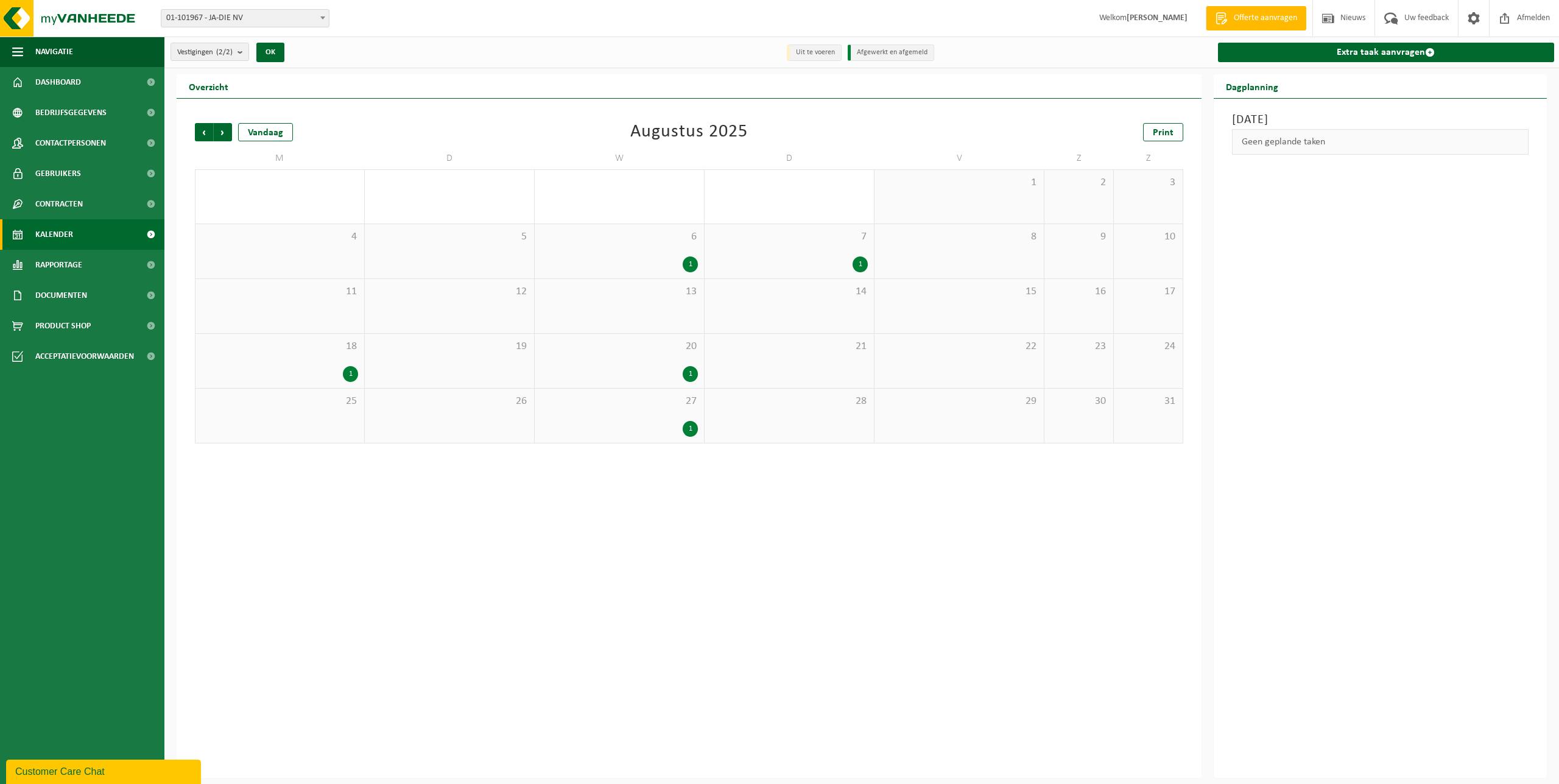
click at [334, 366] on div "1" at bounding box center [280, 373] width 156 height 15
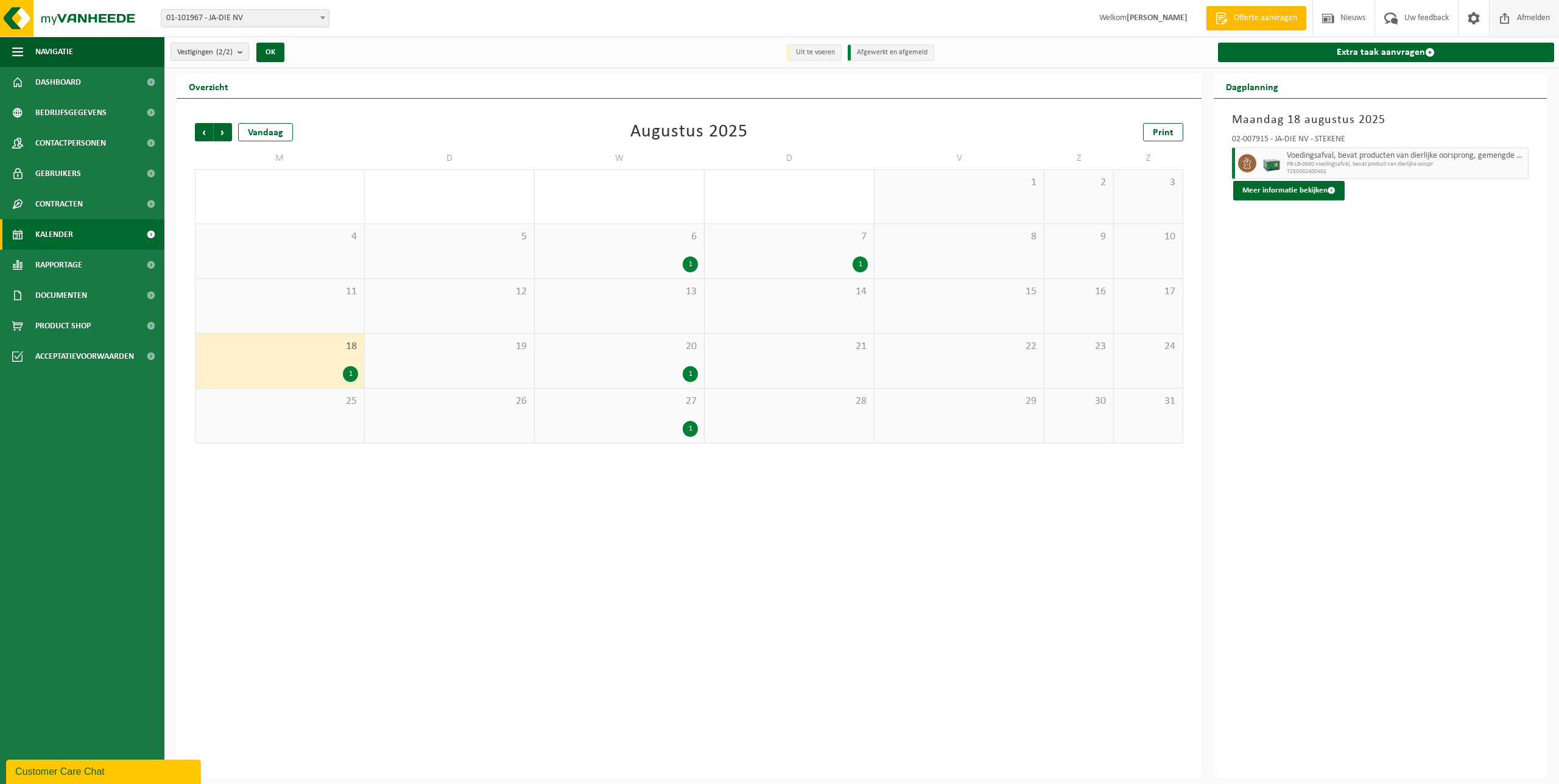
click at [1533, 19] on span "Afmelden" at bounding box center [1533, 18] width 39 height 36
